Goal: Transaction & Acquisition: Purchase product/service

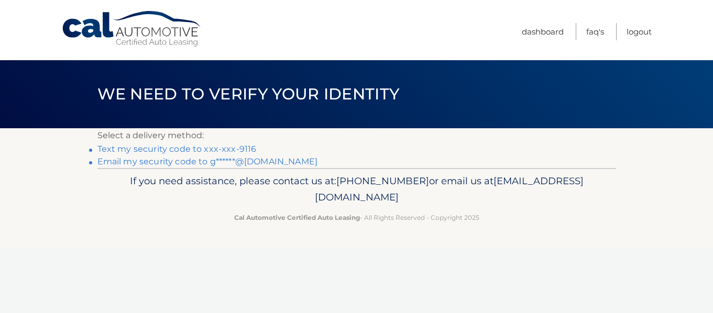
click at [163, 163] on link "Email my security code to g******@gmail.com" at bounding box center [207, 162] width 220 height 10
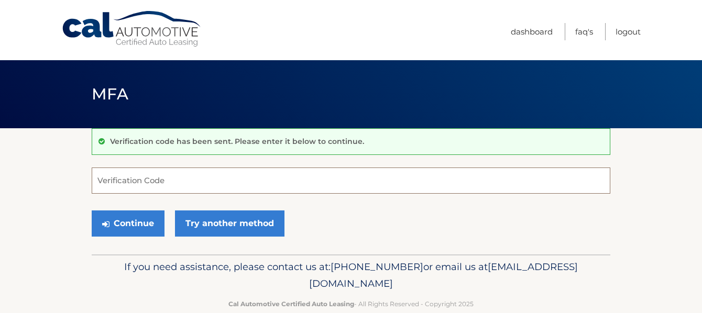
click at [112, 185] on input "Verification Code" at bounding box center [351, 181] width 518 height 26
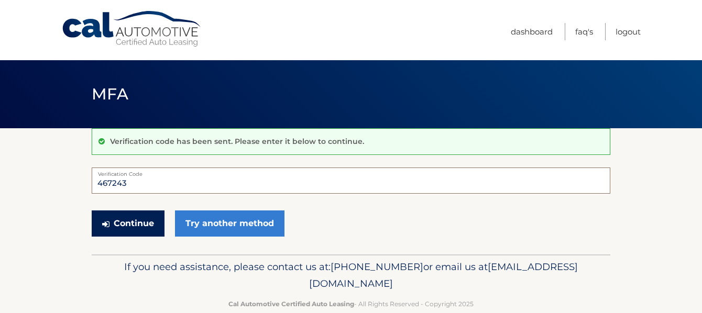
type input "467243"
click at [132, 224] on button "Continue" at bounding box center [128, 224] width 73 height 26
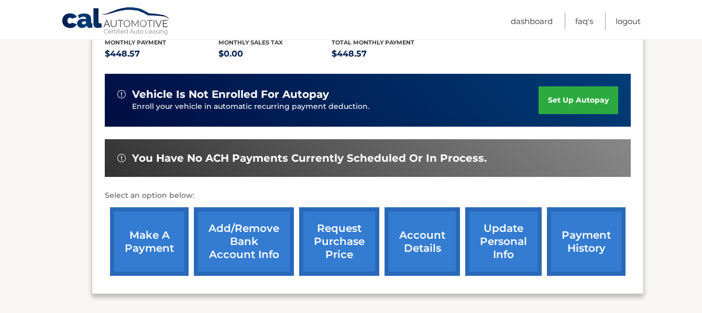
scroll to position [245, 0]
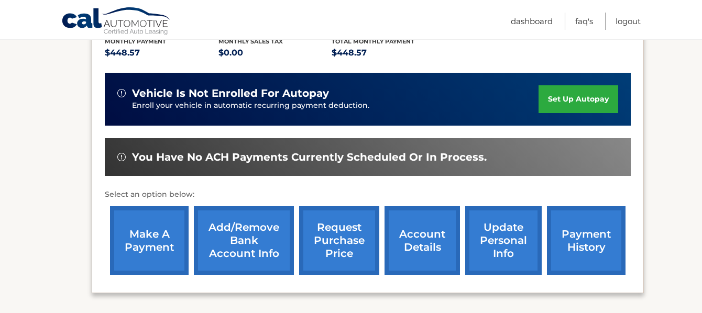
click at [590, 231] on link "payment history" at bounding box center [586, 240] width 79 height 69
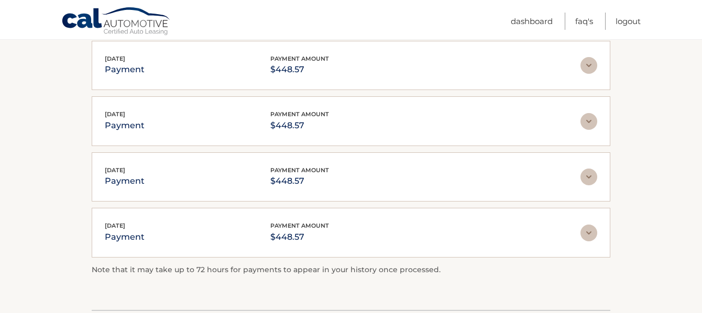
scroll to position [208, 0]
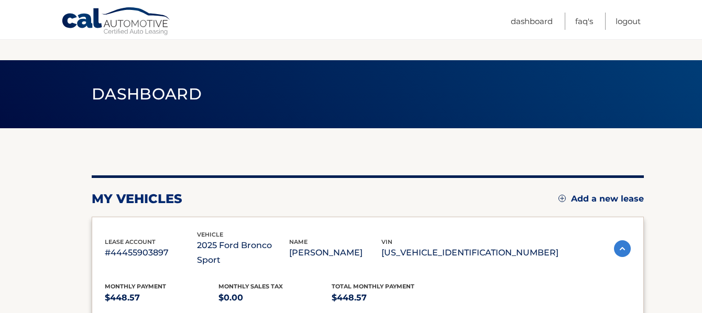
scroll to position [245, 0]
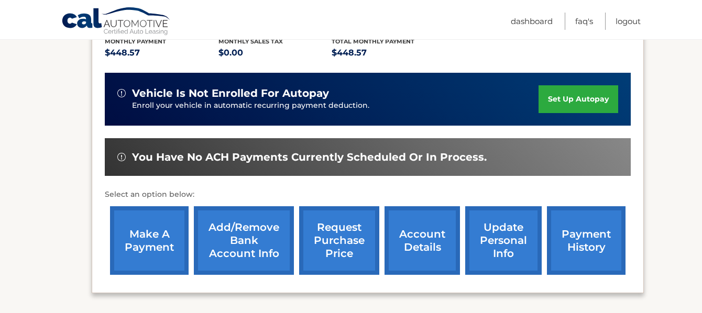
click at [145, 212] on link "make a payment" at bounding box center [149, 240] width 79 height 69
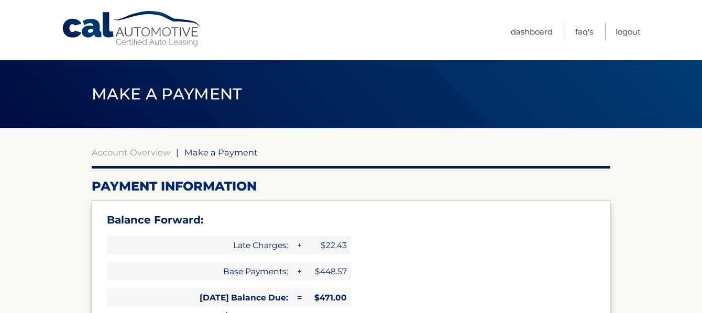
select select "NDU4YzAxMTUtY2RjZS00NjUwLThhZDUtNjQ5Nzg4ZThmMzBm"
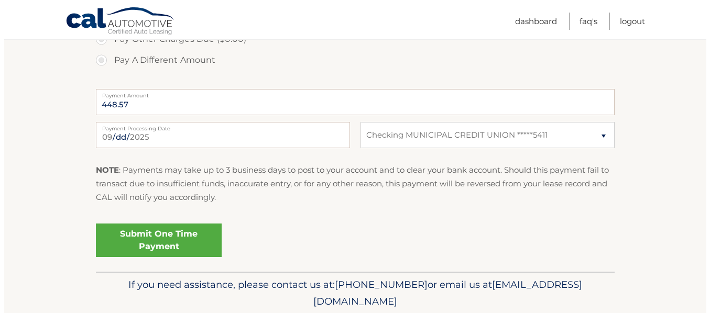
scroll to position [476, 0]
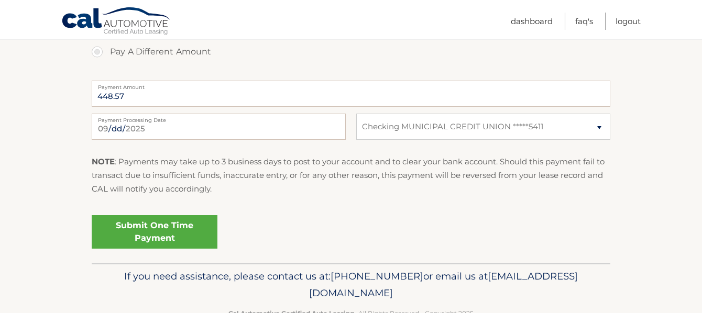
click at [179, 237] on link "Submit One Time Payment" at bounding box center [155, 232] width 126 height 34
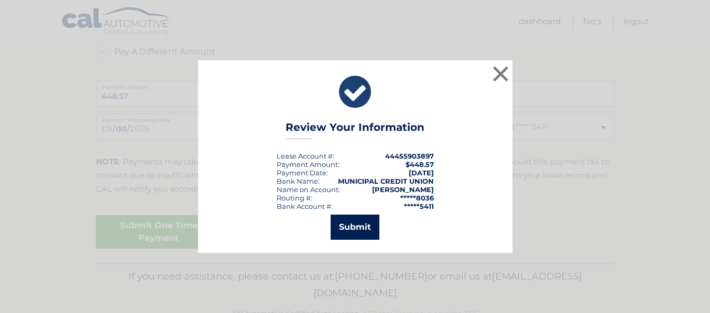
click at [359, 230] on button "Submit" at bounding box center [354, 227] width 49 height 25
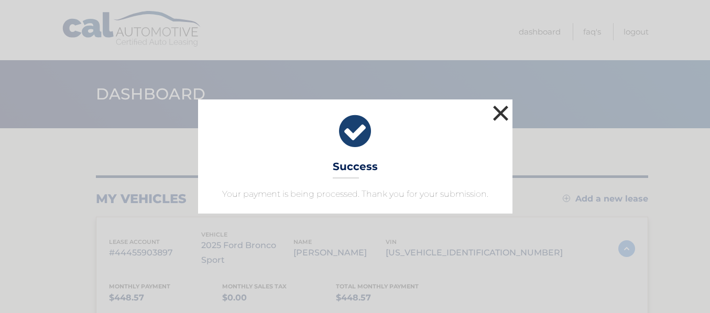
click at [504, 110] on button "×" at bounding box center [500, 113] width 21 height 21
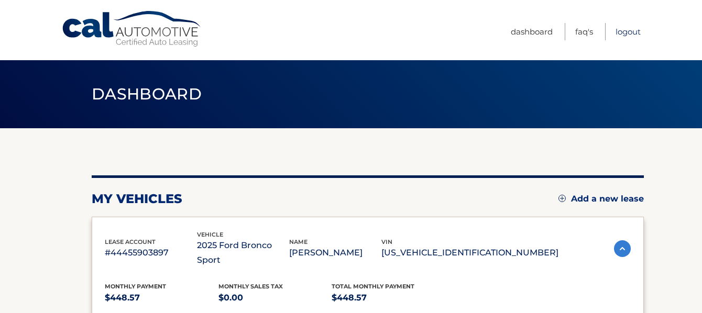
click at [624, 33] on link "Logout" at bounding box center [627, 31] width 25 height 17
